Goal: Transaction & Acquisition: Subscribe to service/newsletter

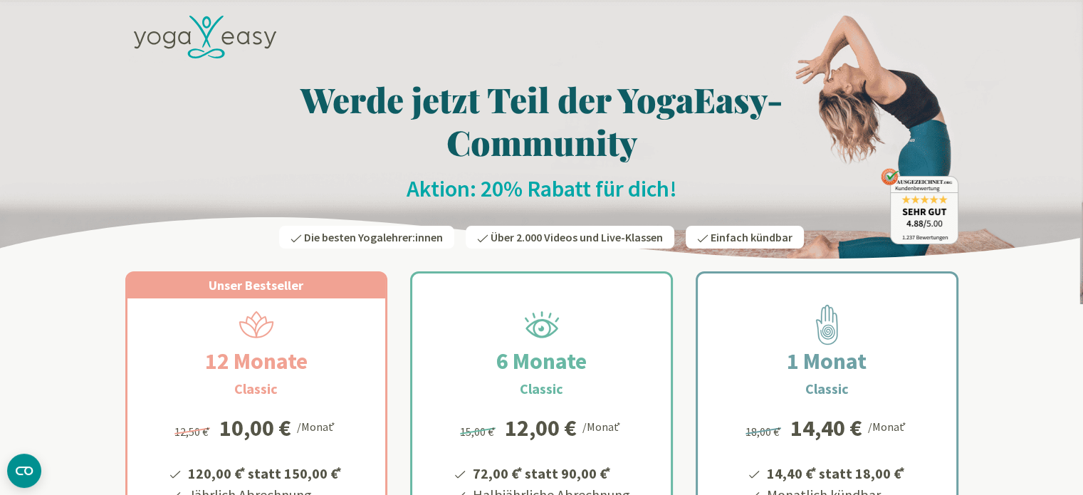
click at [205, 29] on icon at bounding box center [205, 37] width 142 height 43
click at [197, 32] on icon at bounding box center [205, 37] width 142 height 43
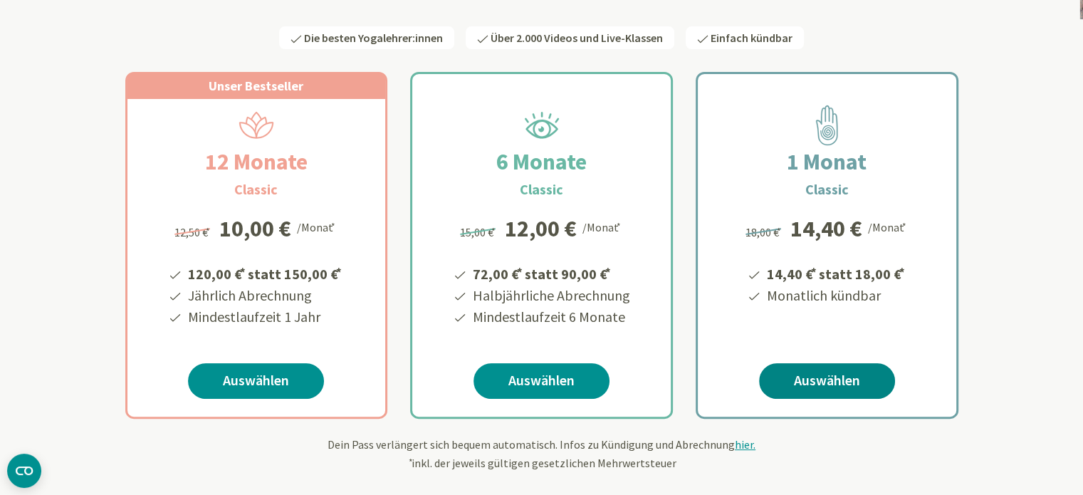
click at [828, 376] on link "Auswählen" at bounding box center [827, 381] width 136 height 36
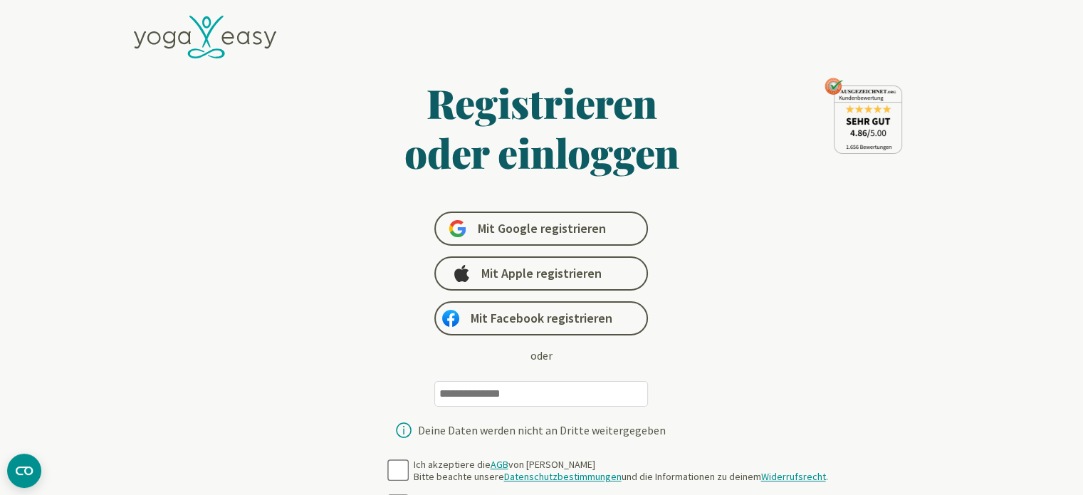
click at [472, 391] on input "email" at bounding box center [542, 394] width 214 height 26
